Goal: Navigation & Orientation: Find specific page/section

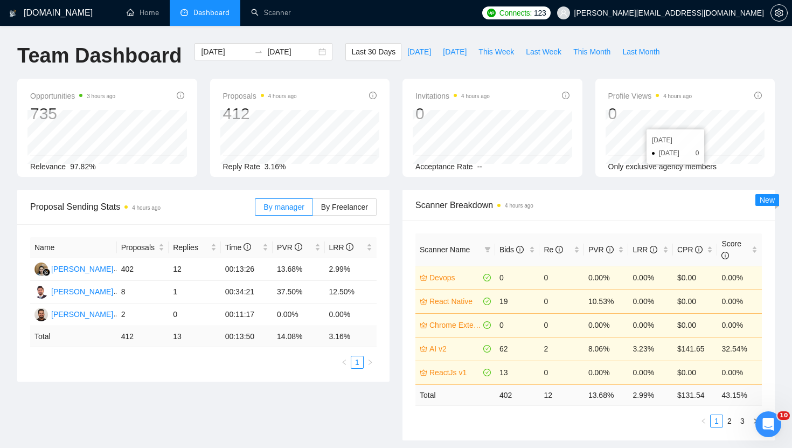
scroll to position [0, 32]
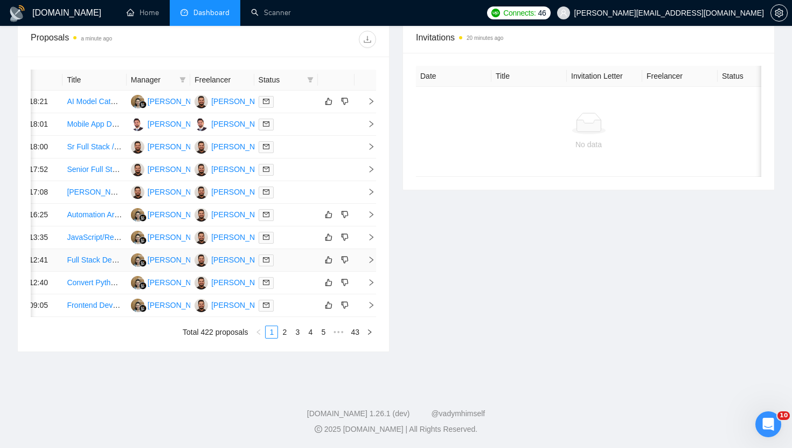
scroll to position [534, 0]
click at [287, 330] on link "2" at bounding box center [285, 332] width 12 height 12
click at [271, 338] on link "1" at bounding box center [272, 332] width 12 height 12
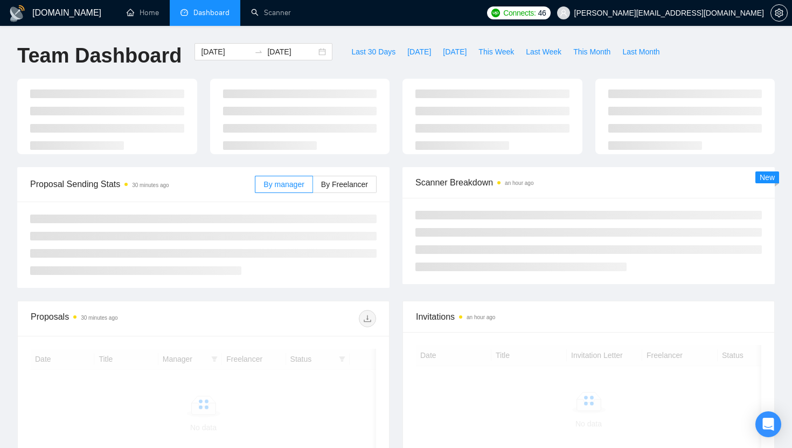
scroll to position [121, 0]
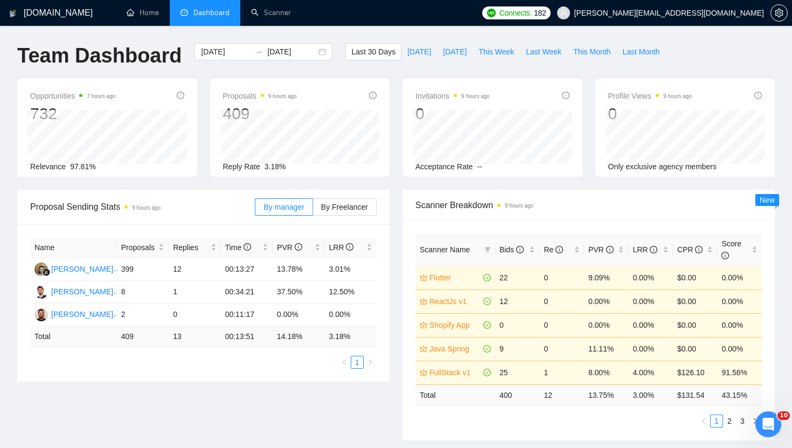
scroll to position [0, 32]
